Goal: Use online tool/utility: Utilize a website feature to perform a specific function

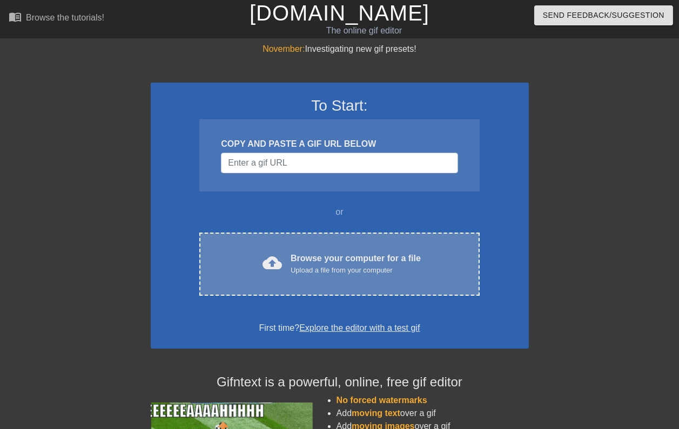
click at [320, 254] on div "Browse your computer for a file Upload a file from your computer" at bounding box center [355, 264] width 130 height 24
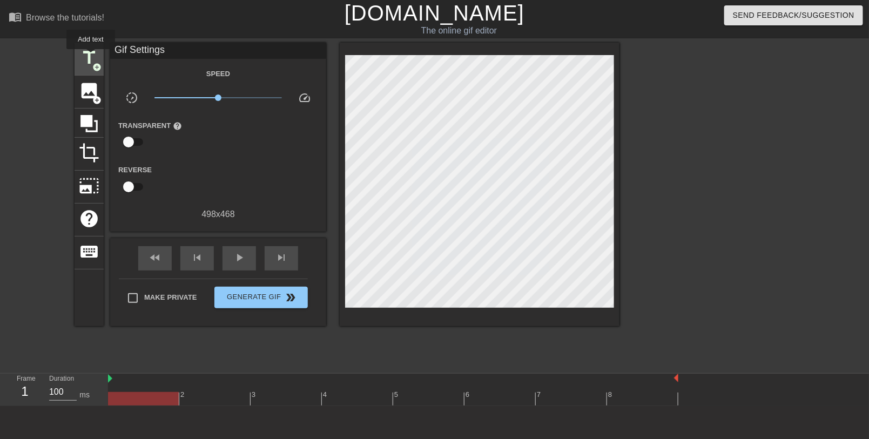
click at [91, 57] on span "title" at bounding box center [89, 58] width 21 height 21
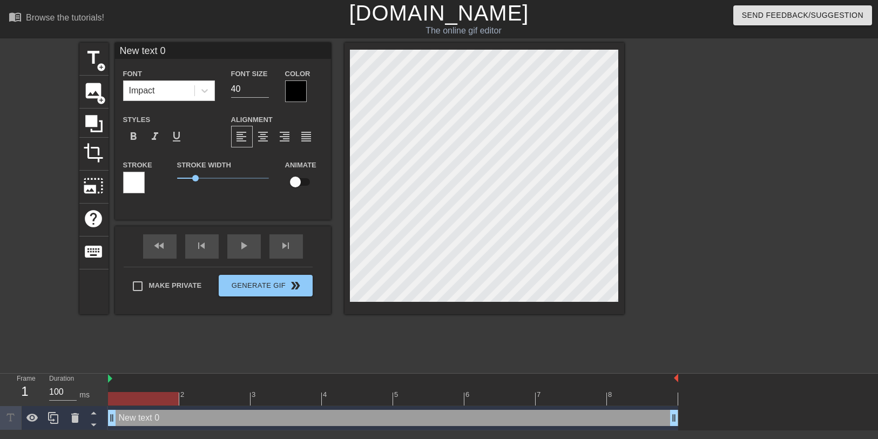
scroll to position [2, 1]
type input "m"
type textarea "m"
type input "M"
type textarea "M"
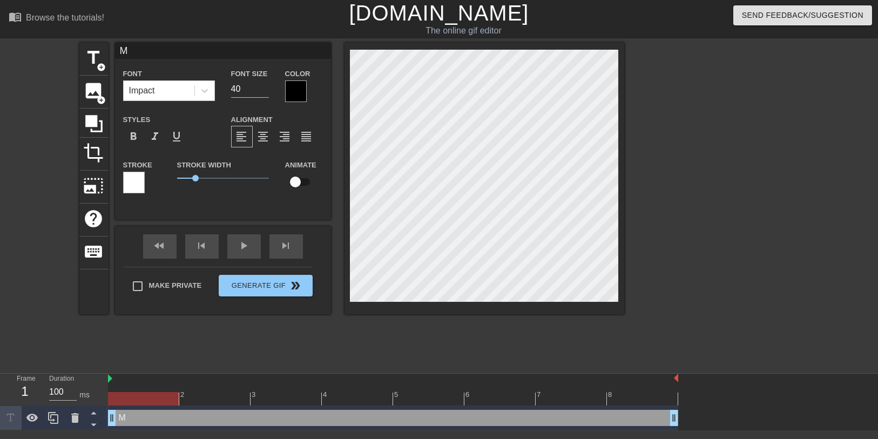
type input "Mo"
type textarea "Mo"
type input "Mom"
type textarea "Mom"
type input "Momo"
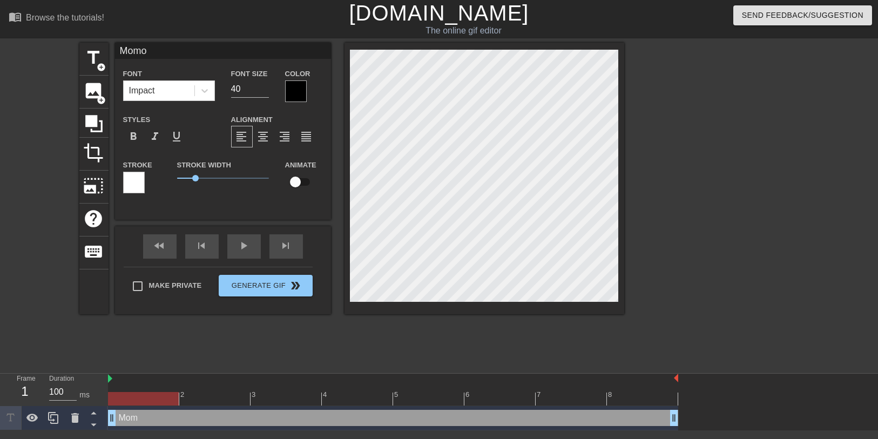
scroll to position [2, 2]
type textarea "Momo"
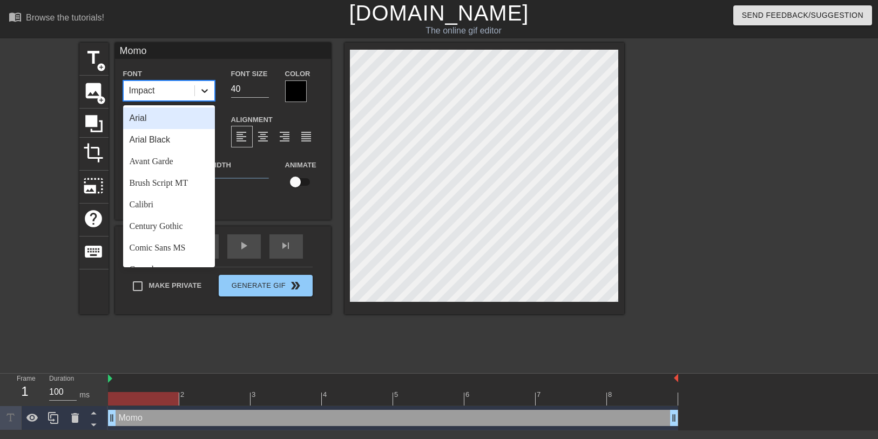
click at [206, 97] on div at bounding box center [204, 90] width 19 height 19
click at [165, 205] on div "Calibri" at bounding box center [169, 205] width 92 height 22
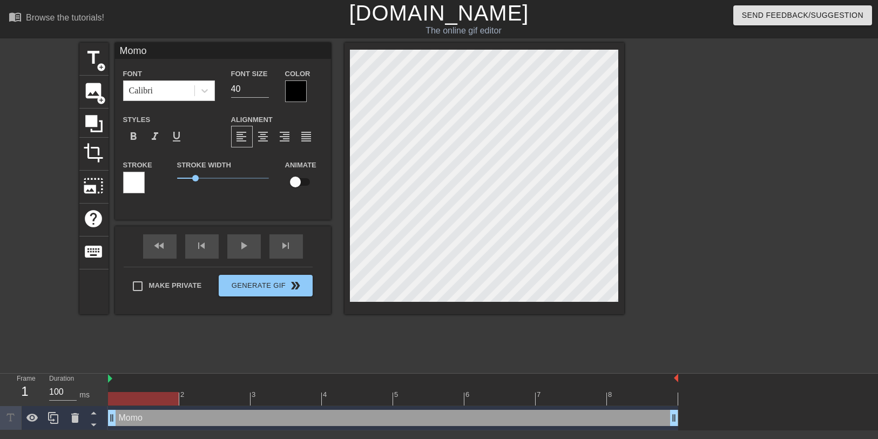
click at [294, 89] on div at bounding box center [296, 91] width 22 height 22
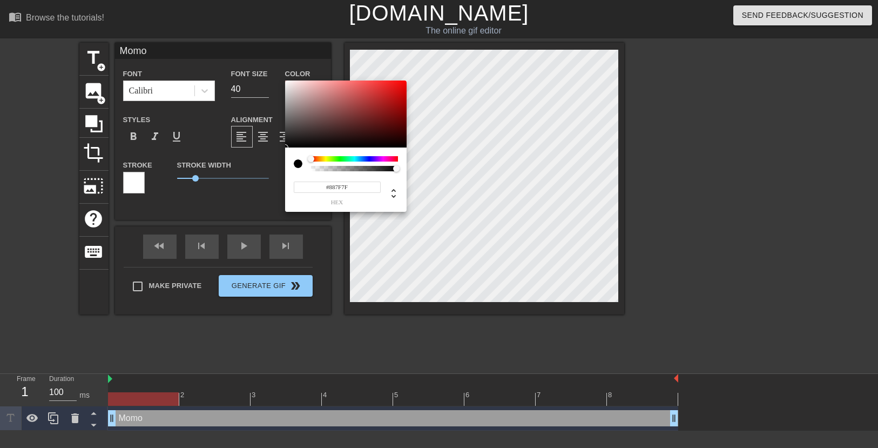
click at [293, 112] on div at bounding box center [345, 113] width 121 height 67
click at [292, 116] on div at bounding box center [345, 113] width 121 height 67
type input "#908A8A"
click at [290, 110] on div at bounding box center [290, 109] width 6 height 6
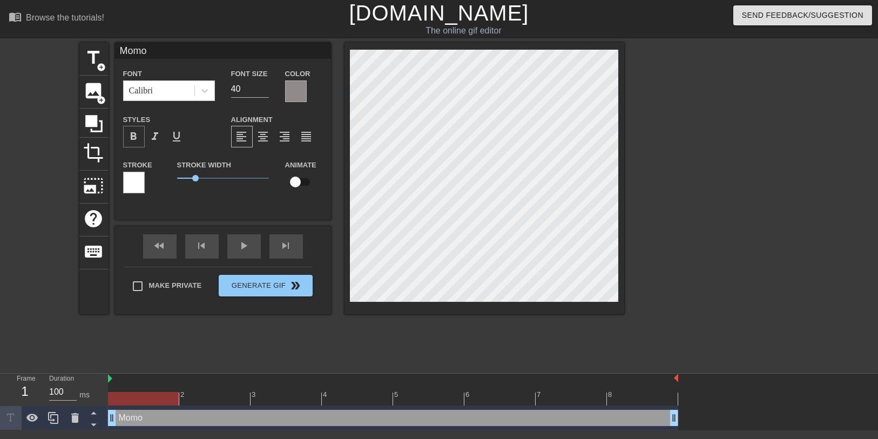
click at [134, 136] on span "format_bold" at bounding box center [133, 136] width 13 height 13
click at [296, 84] on div at bounding box center [296, 91] width 22 height 22
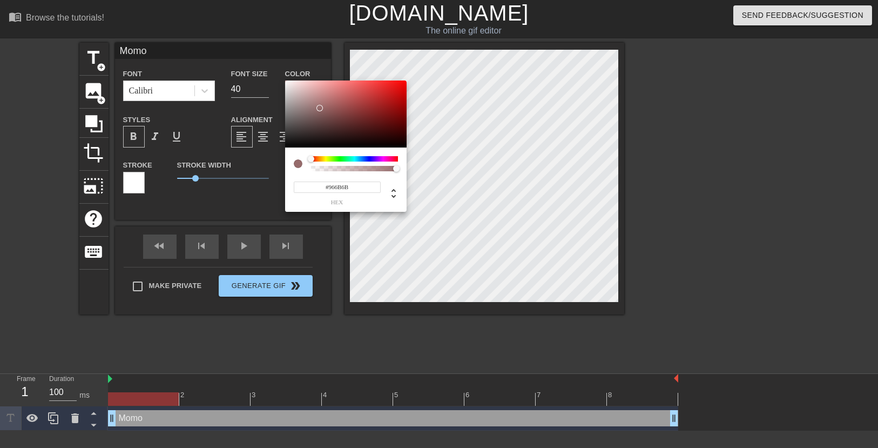
drag, startPoint x: 292, startPoint y: 109, endPoint x: 320, endPoint y: 108, distance: 28.1
click at [320, 108] on div at bounding box center [319, 108] width 6 height 6
click at [325, 119] on div at bounding box center [325, 119] width 6 height 6
type input "#674141"
click at [330, 120] on div at bounding box center [328, 122] width 6 height 6
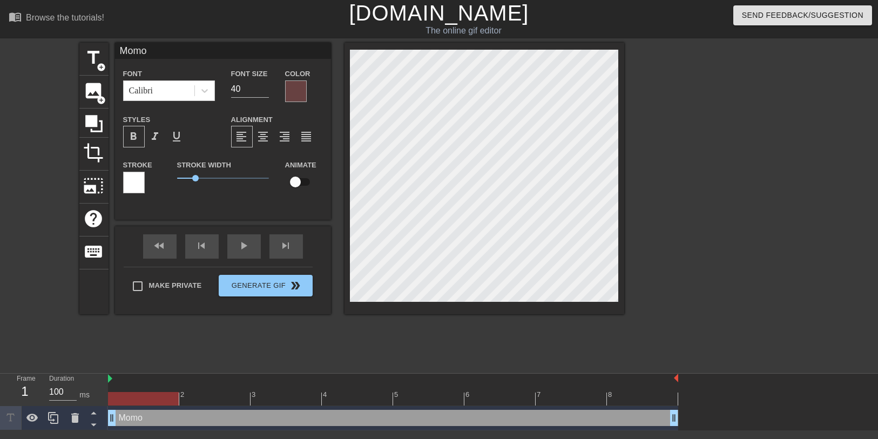
click at [135, 185] on div at bounding box center [134, 183] width 22 height 22
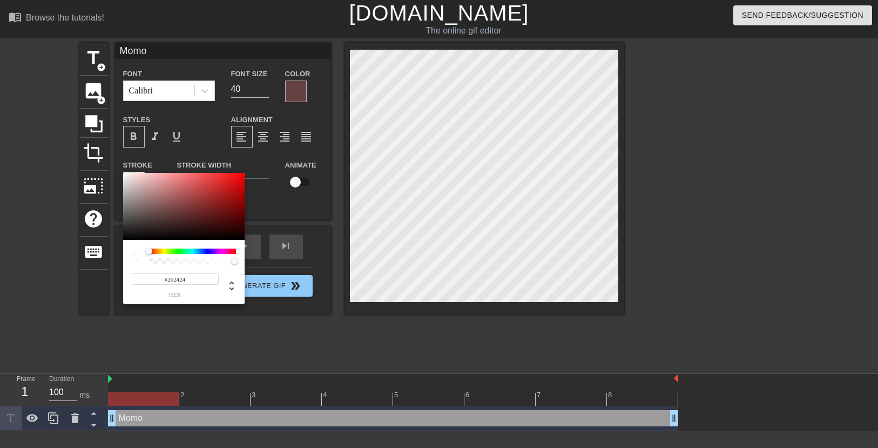
click at [129, 229] on div at bounding box center [183, 206] width 121 height 67
type input "#7F7B7B"
drag, startPoint x: 131, startPoint y: 224, endPoint x: 126, endPoint y: 206, distance: 17.8
click at [126, 206] on div at bounding box center [183, 206] width 121 height 67
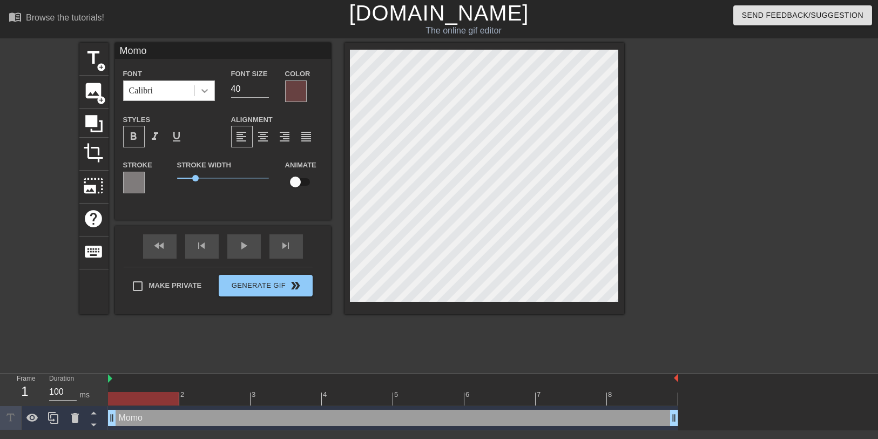
click at [202, 92] on icon at bounding box center [204, 90] width 11 height 11
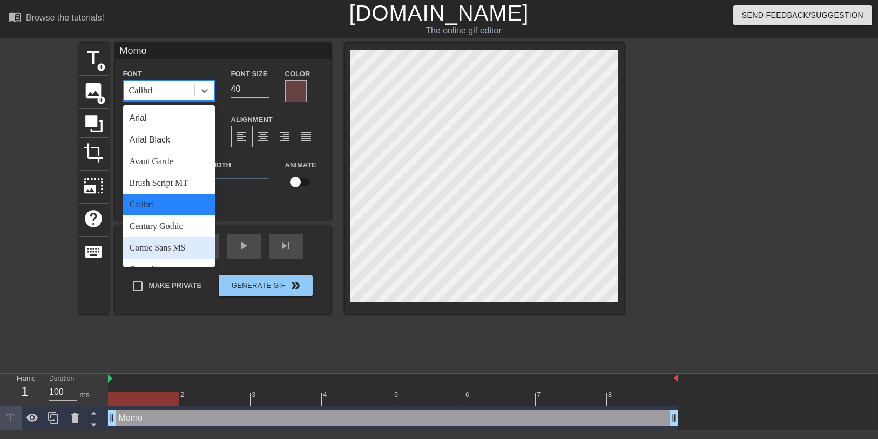
click at [166, 252] on div "Comic Sans MS" at bounding box center [169, 248] width 92 height 22
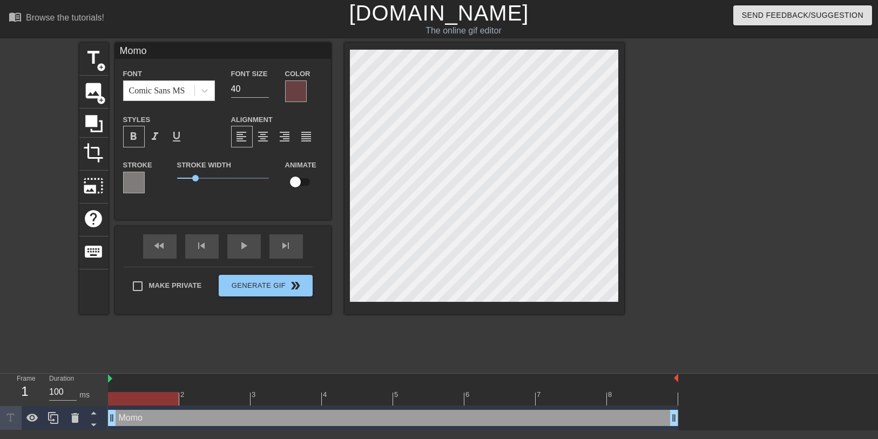
scroll to position [1, 1]
type input "hMomo"
type textarea "hMomo"
type input "Momo"
type textarea "Momo"
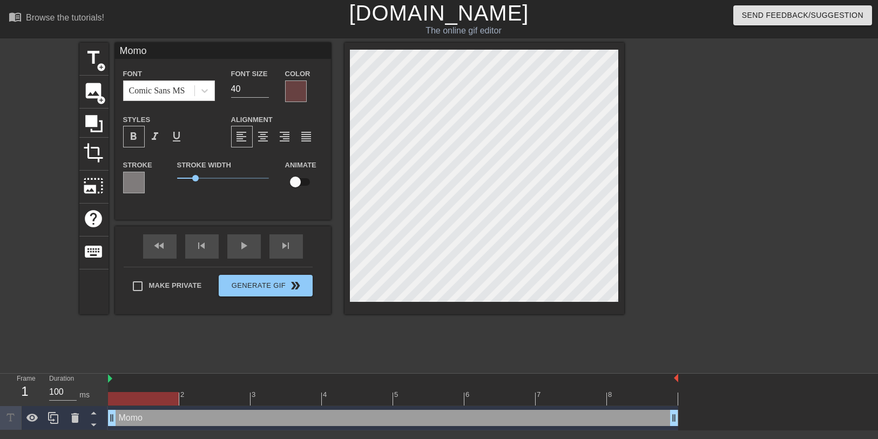
type input "HMomo"
type textarea "HMomo"
type input "HaMomo"
type textarea "HaMomo"
type input "HalMomo"
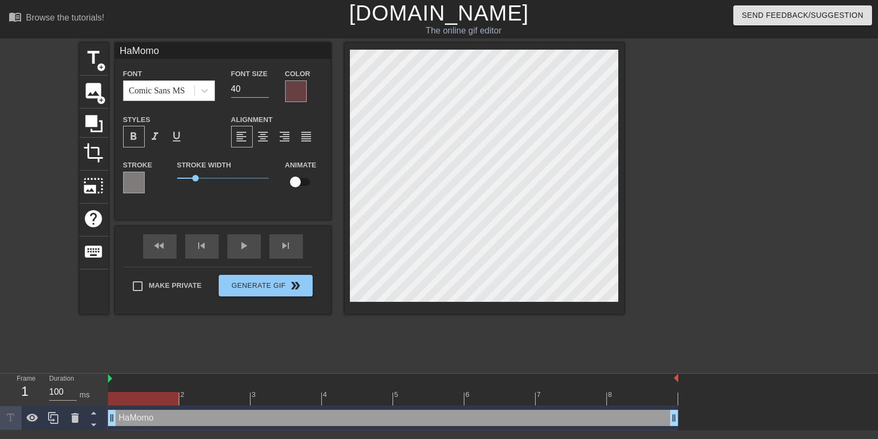
type textarea "HalMomo"
type input "HaloMomo"
type textarea "HaloMomo"
type input "Halo Momo"
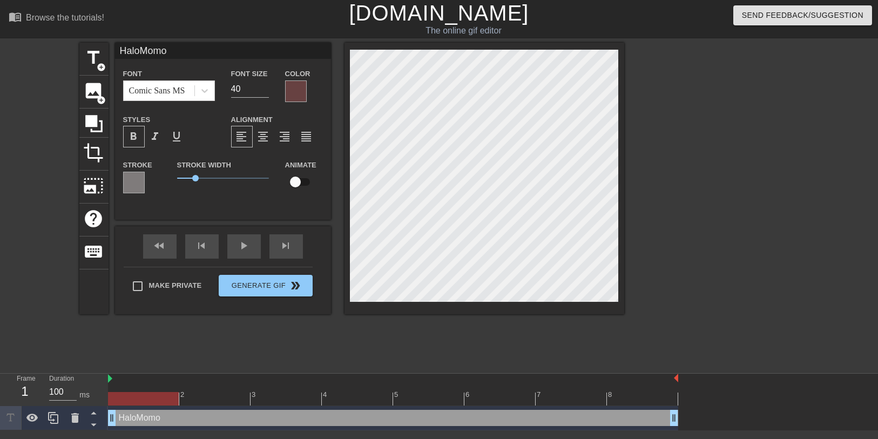
type textarea "Halo Momo"
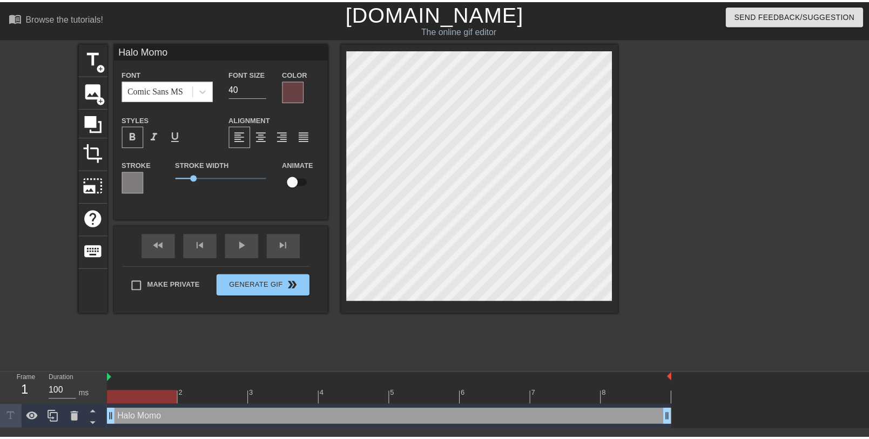
scroll to position [1, 3]
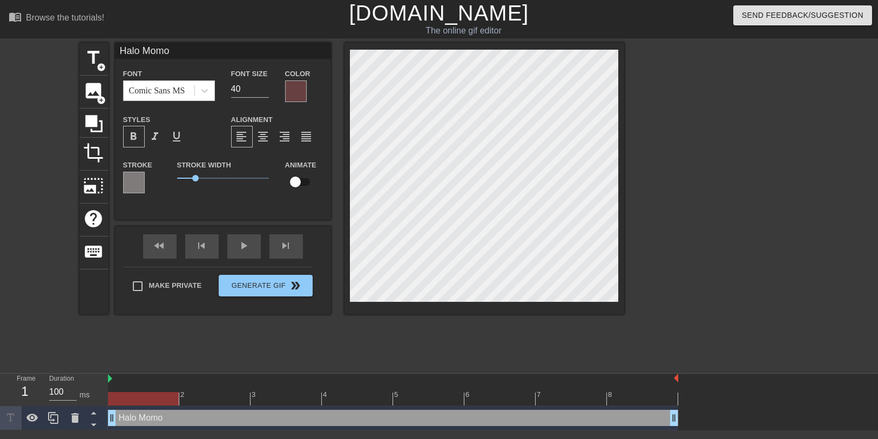
type input "Halo Momo~"
type textarea "Halo Momo~"
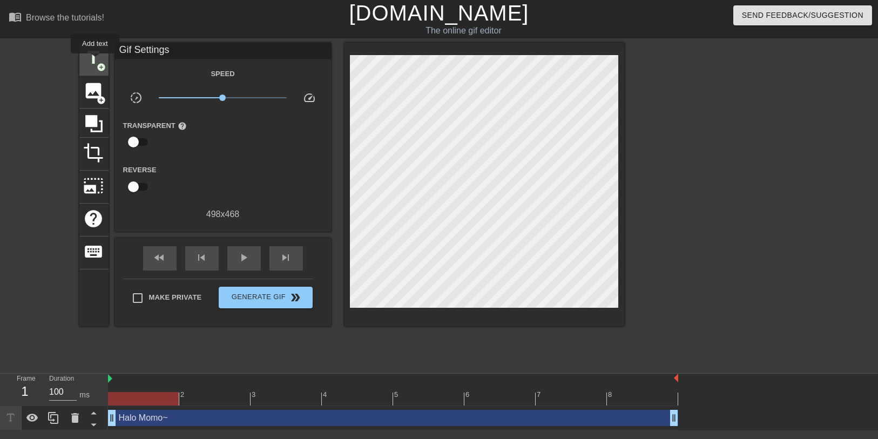
click at [95, 61] on span "title" at bounding box center [94, 58] width 21 height 21
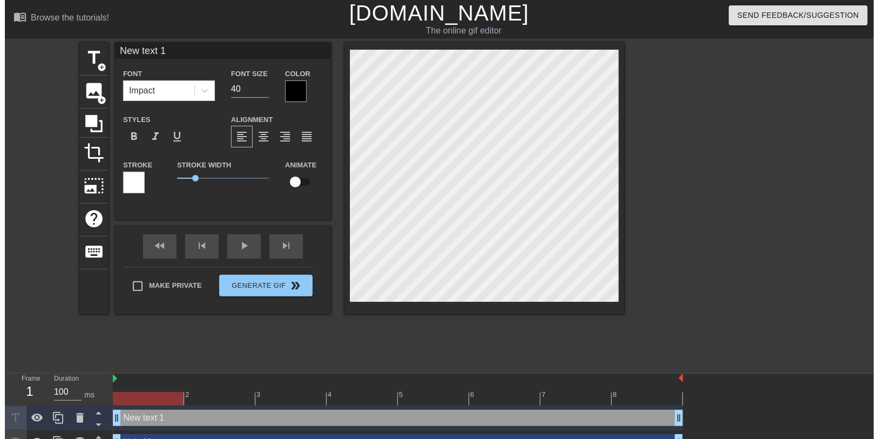
scroll to position [1, 1]
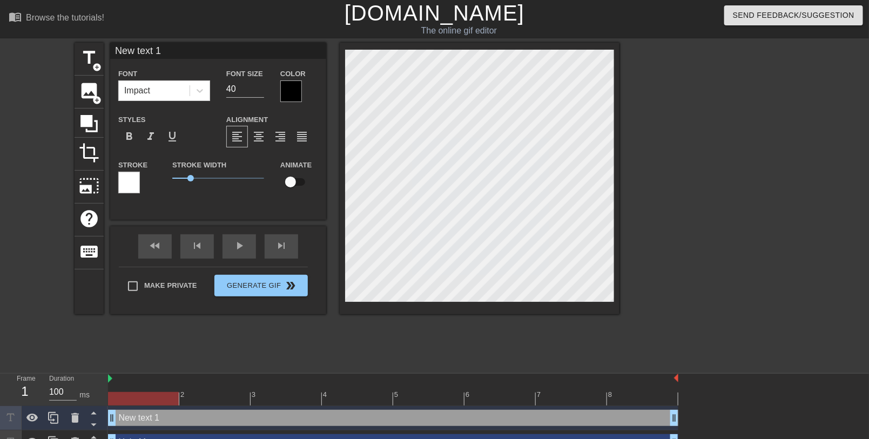
click at [622, 276] on div "title add_circle image add_circle crop photo_size_select_large help keyboard Ne…" at bounding box center [434, 205] width 869 height 324
type input "N"
type textarea "N"
type input "Ne"
type textarea "Ne"
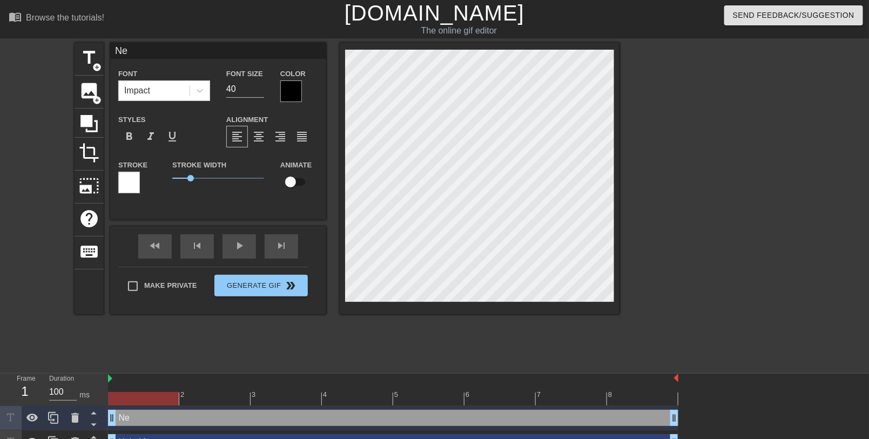
type input "Neo"
type textarea "Neo"
click at [201, 91] on icon at bounding box center [200, 91] width 6 height 4
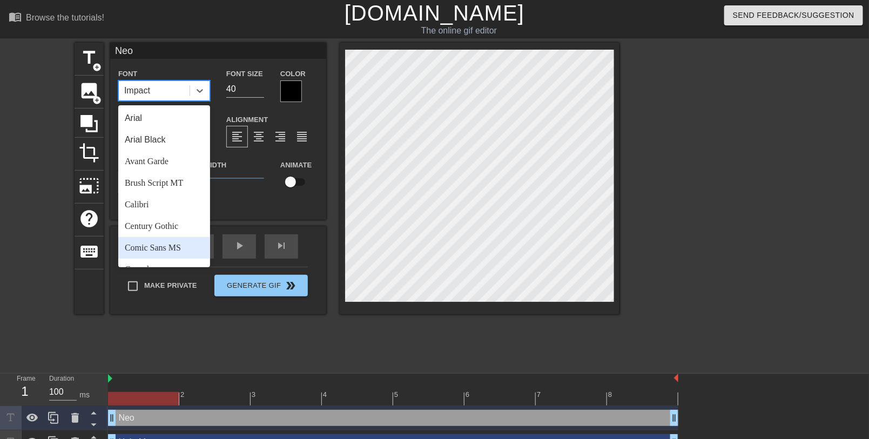
click at [174, 248] on div "Comic Sans MS" at bounding box center [164, 248] width 92 height 22
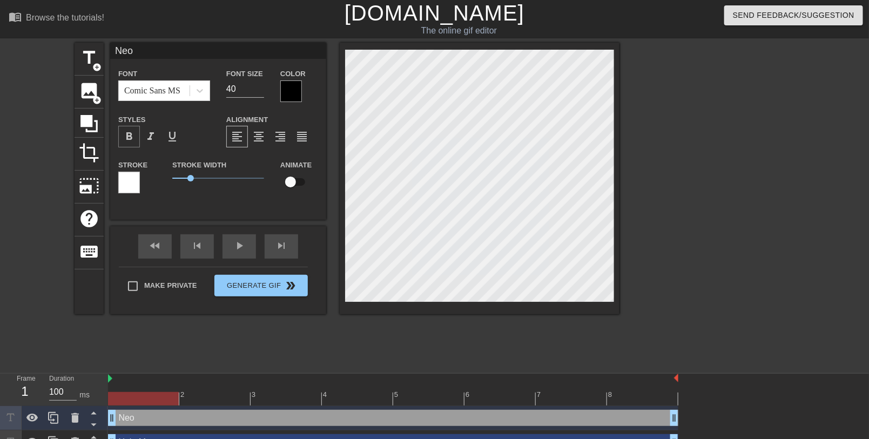
click at [132, 131] on span "format_bold" at bounding box center [129, 136] width 13 height 13
click at [262, 92] on input "28" at bounding box center [245, 88] width 38 height 17
type input "27"
click at [262, 92] on input "27" at bounding box center [245, 88] width 38 height 17
click at [213, 114] on div "Styles format_bold format_italic format_underline" at bounding box center [164, 130] width 108 height 35
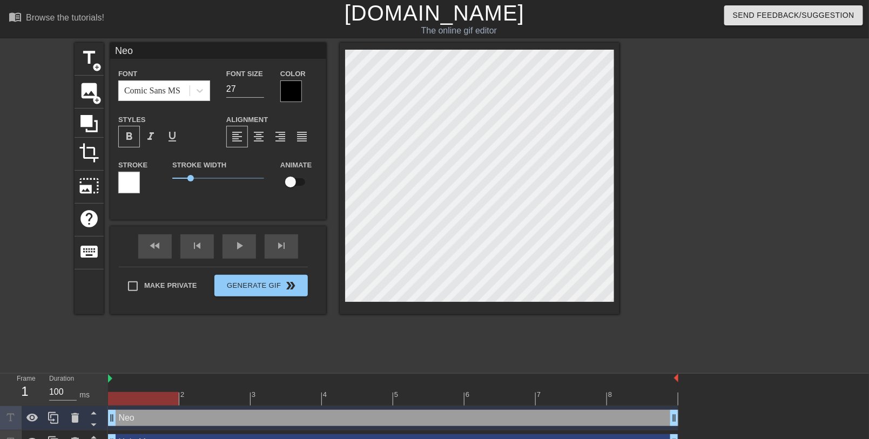
click at [650, 239] on div at bounding box center [713, 205] width 162 height 324
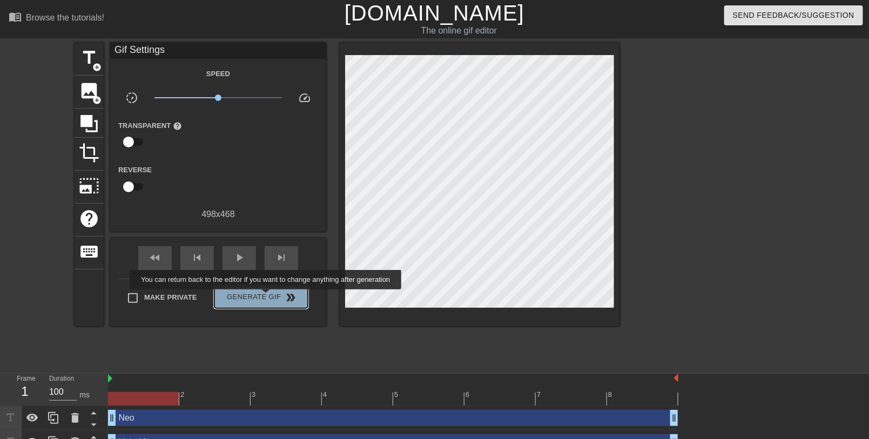
click at [267, 297] on span "Generate Gif double_arrow" at bounding box center [261, 297] width 85 height 13
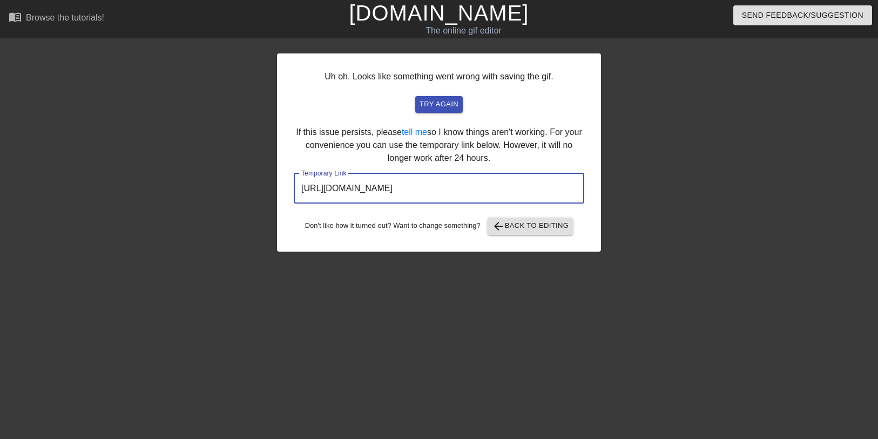
drag, startPoint x: 538, startPoint y: 189, endPoint x: 260, endPoint y: 182, distance: 278.1
click at [260, 182] on div "Uh oh. Looks like something went wrong with saving the gif. try again If this i…" at bounding box center [439, 205] width 878 height 324
